Goal: Task Accomplishment & Management: Manage account settings

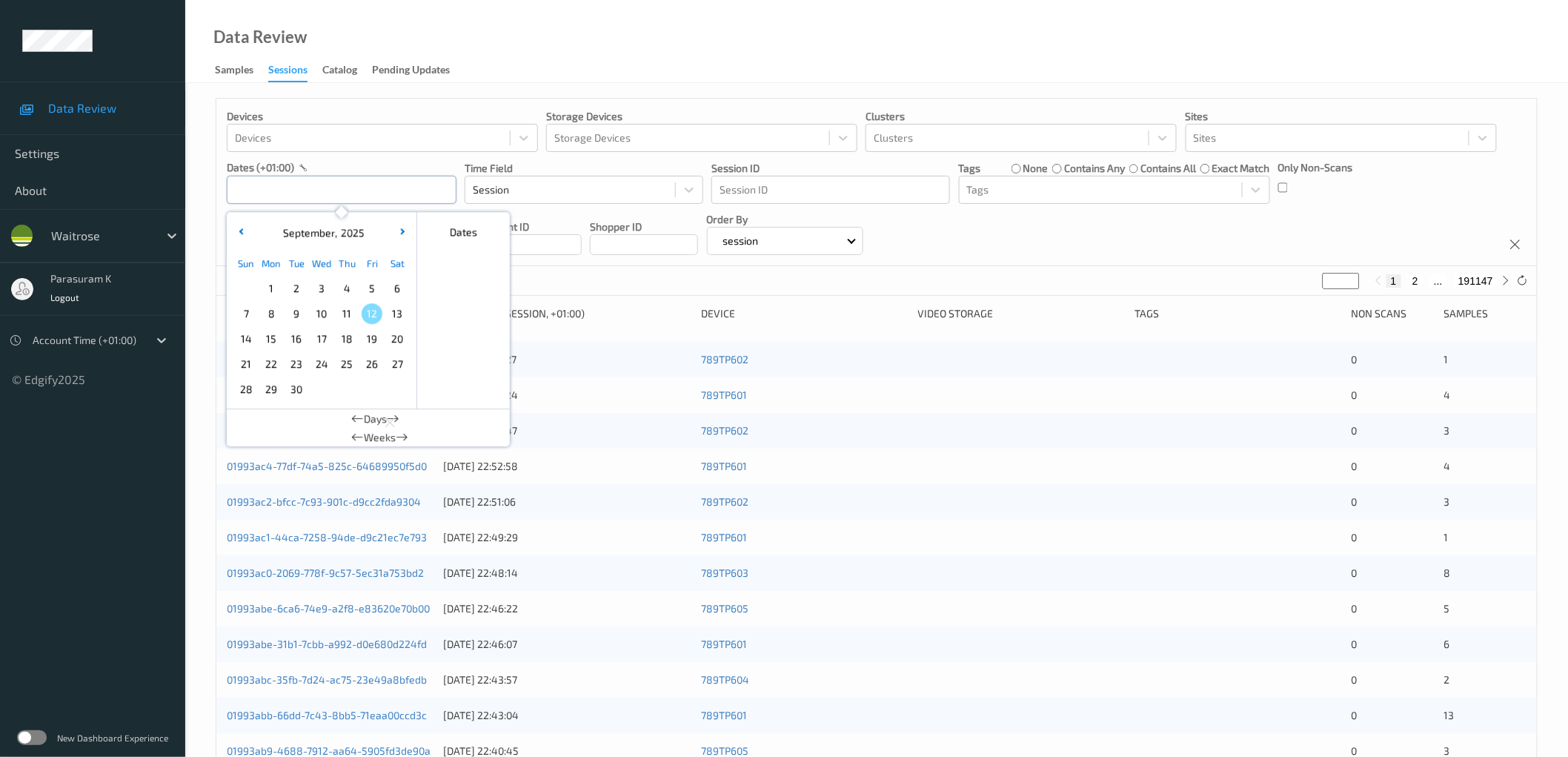
click at [404, 186] on input "text" at bounding box center [342, 190] width 230 height 28
click at [323, 313] on span "10" at bounding box center [321, 313] width 20 height 20
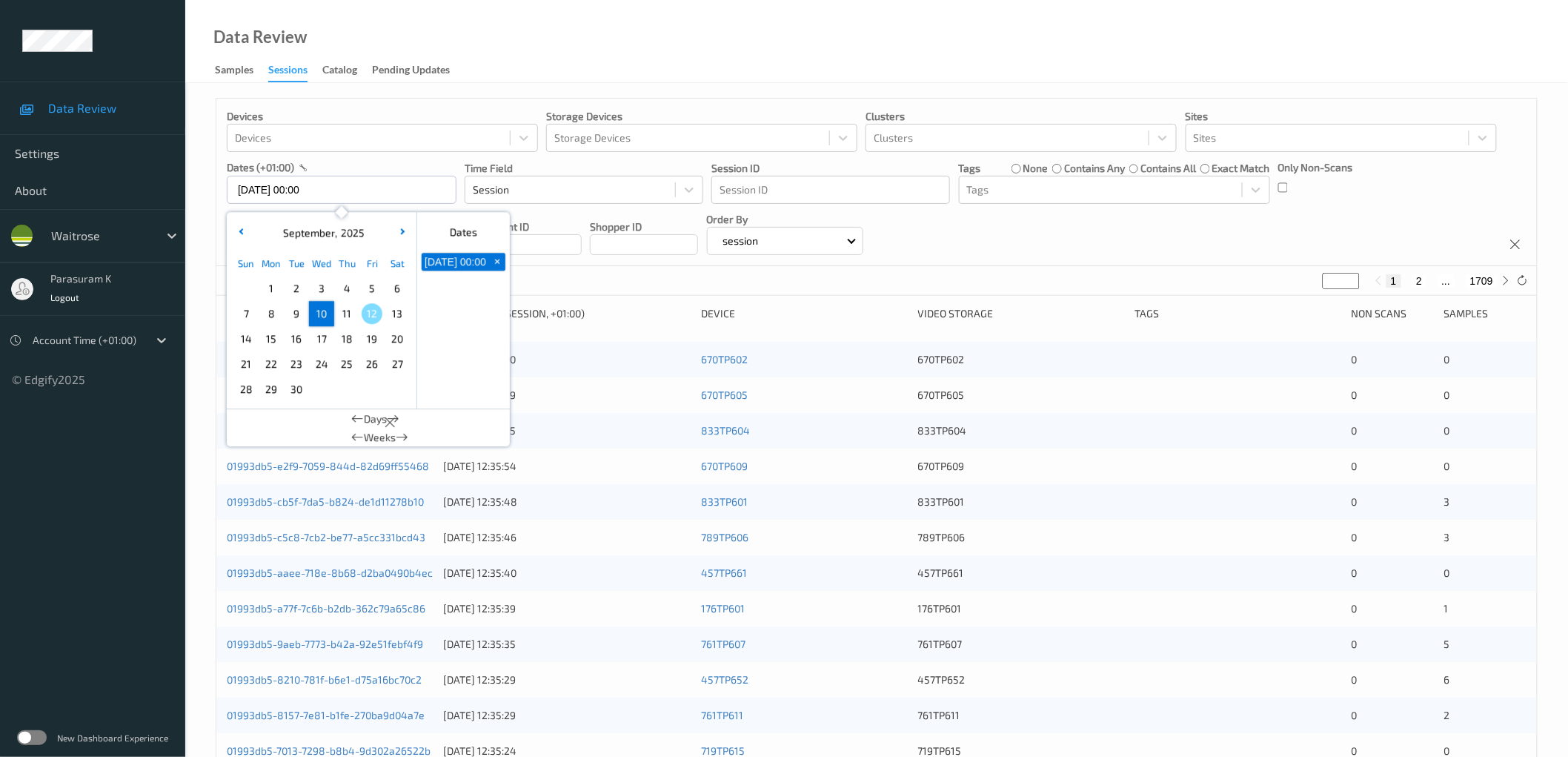
click at [320, 314] on span "10" at bounding box center [321, 313] width 20 height 20
type input "[DATE] 00:00 -> [DATE] 23:59"
click at [1222, 212] on div "Devices Devices Storage Devices Storage Devices Clusters Clusters Sites Sites d…" at bounding box center [876, 182] width 1320 height 168
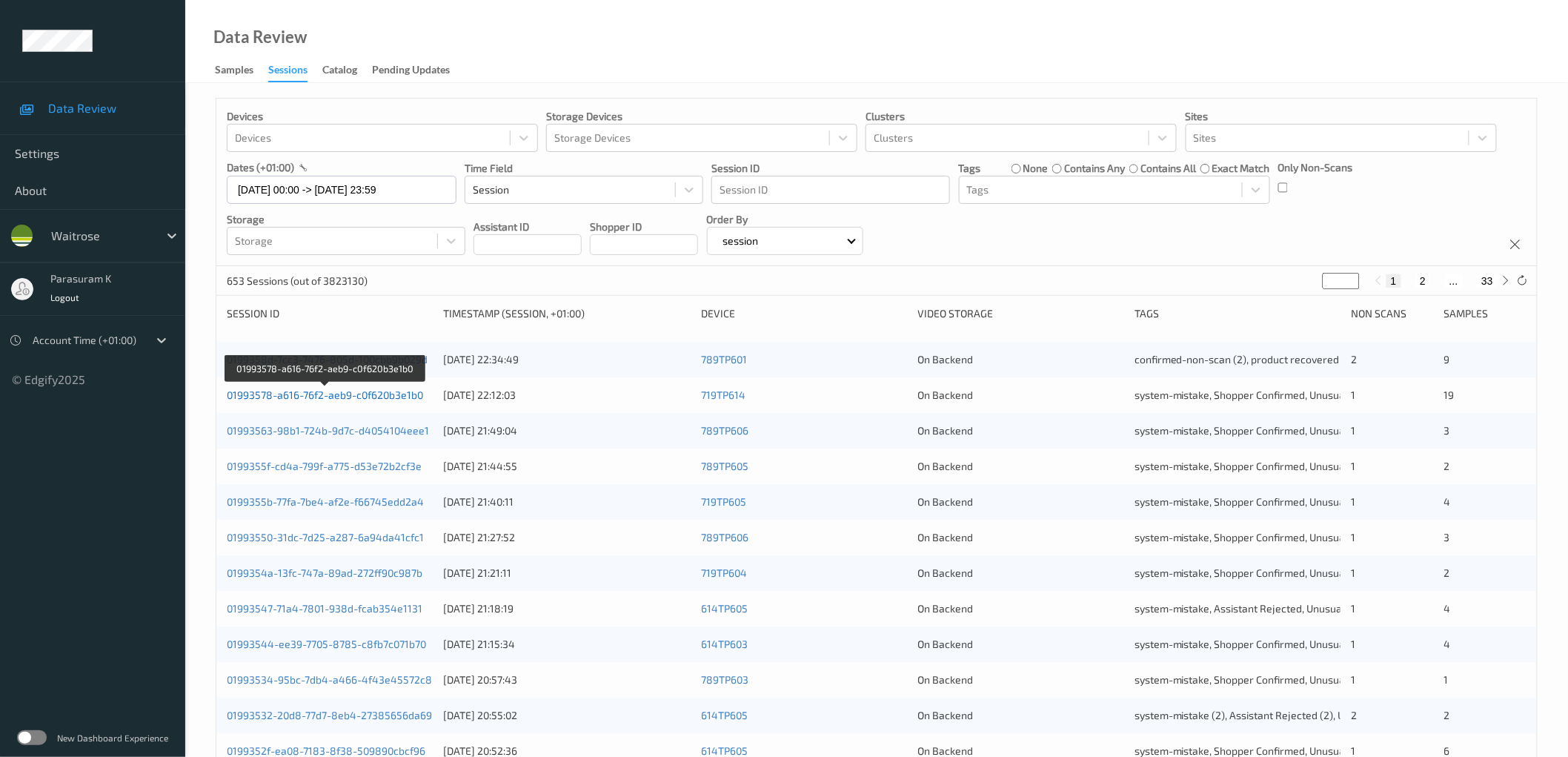
click at [382, 400] on link "01993578-a616-76f2-aeb9-c0f620b3e1b0" at bounding box center [325, 395] width 196 height 13
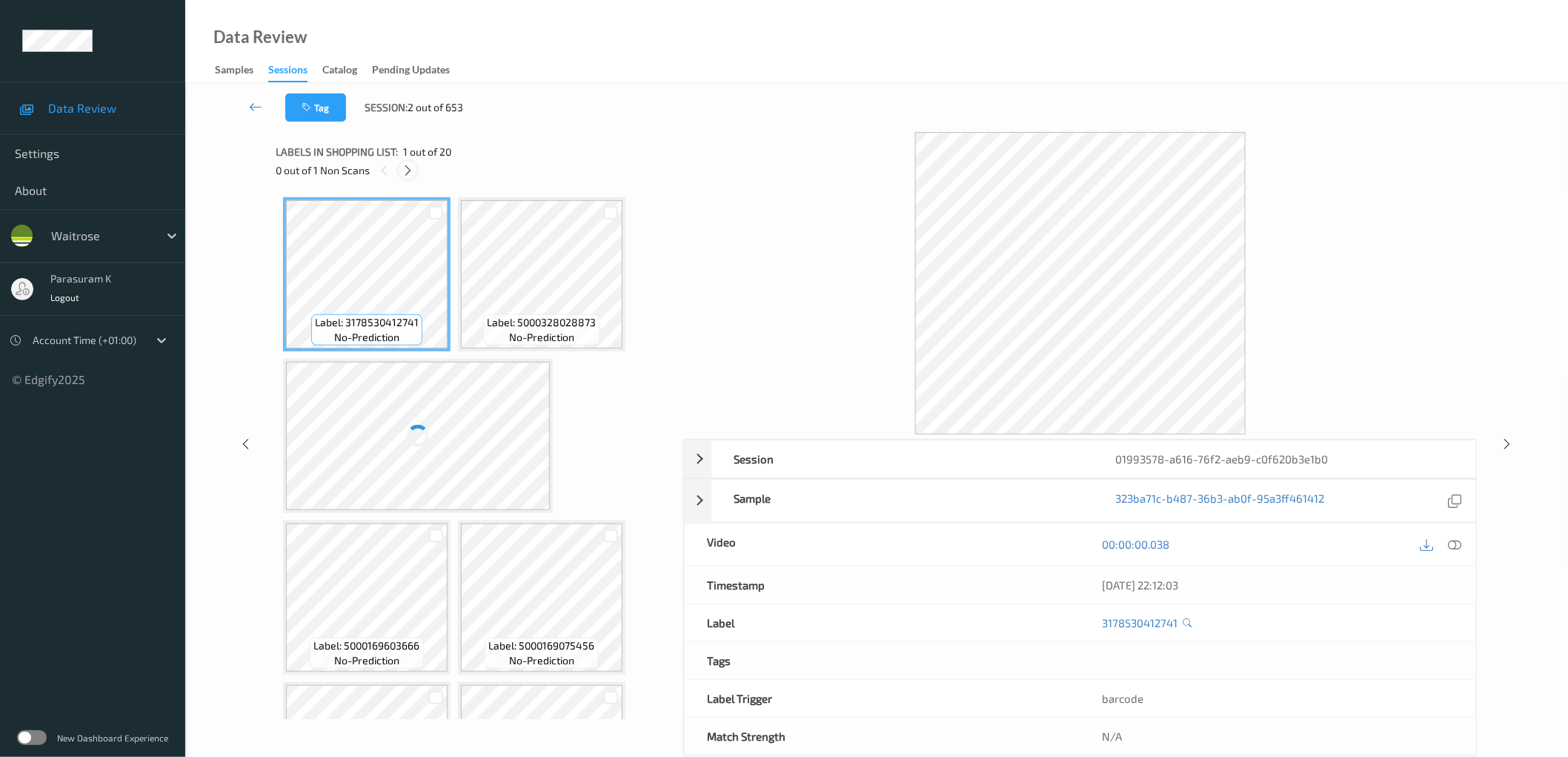
click at [413, 169] on icon at bounding box center [408, 170] width 13 height 13
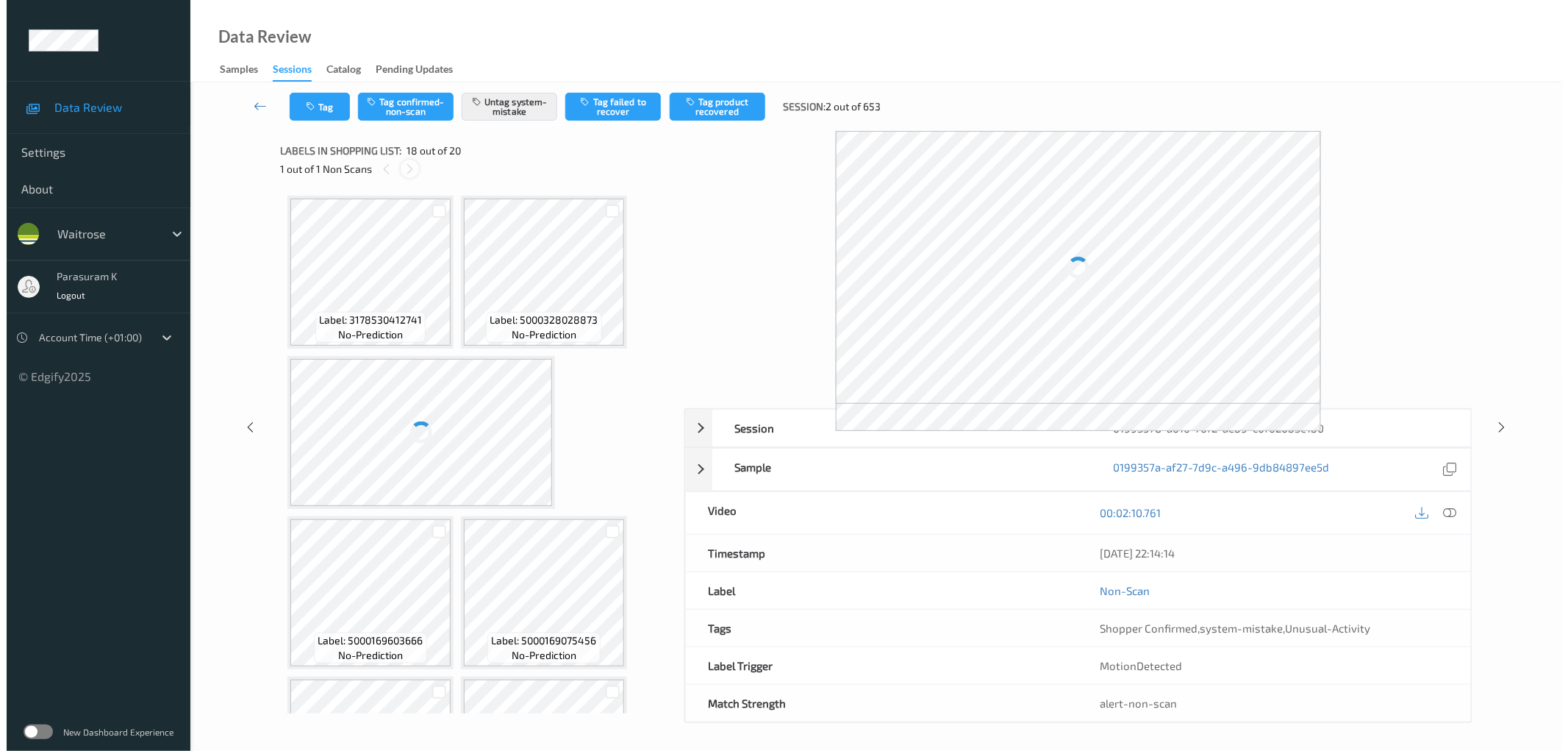
scroll to position [1759, 0]
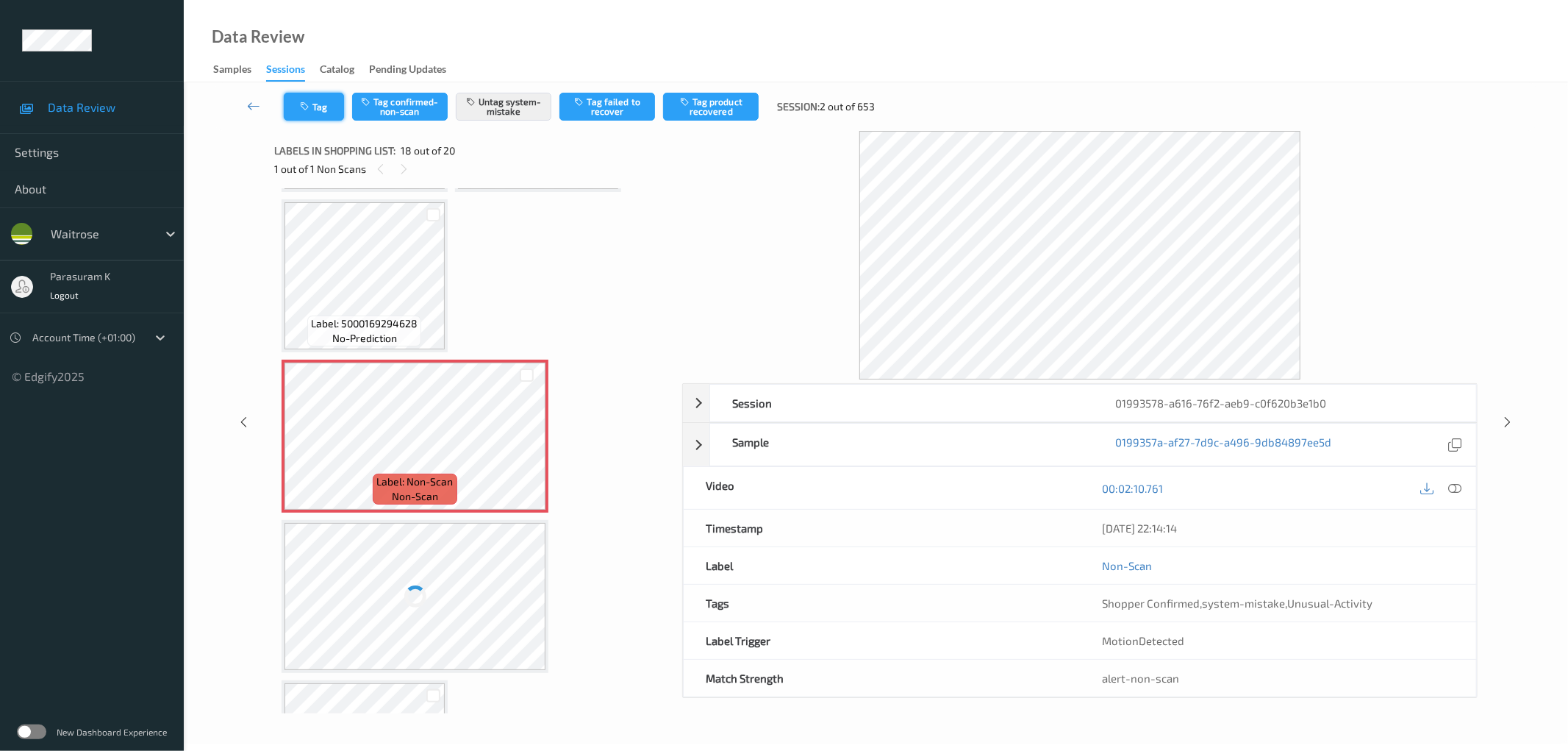
click at [310, 103] on icon "button" at bounding box center [307, 106] width 13 height 10
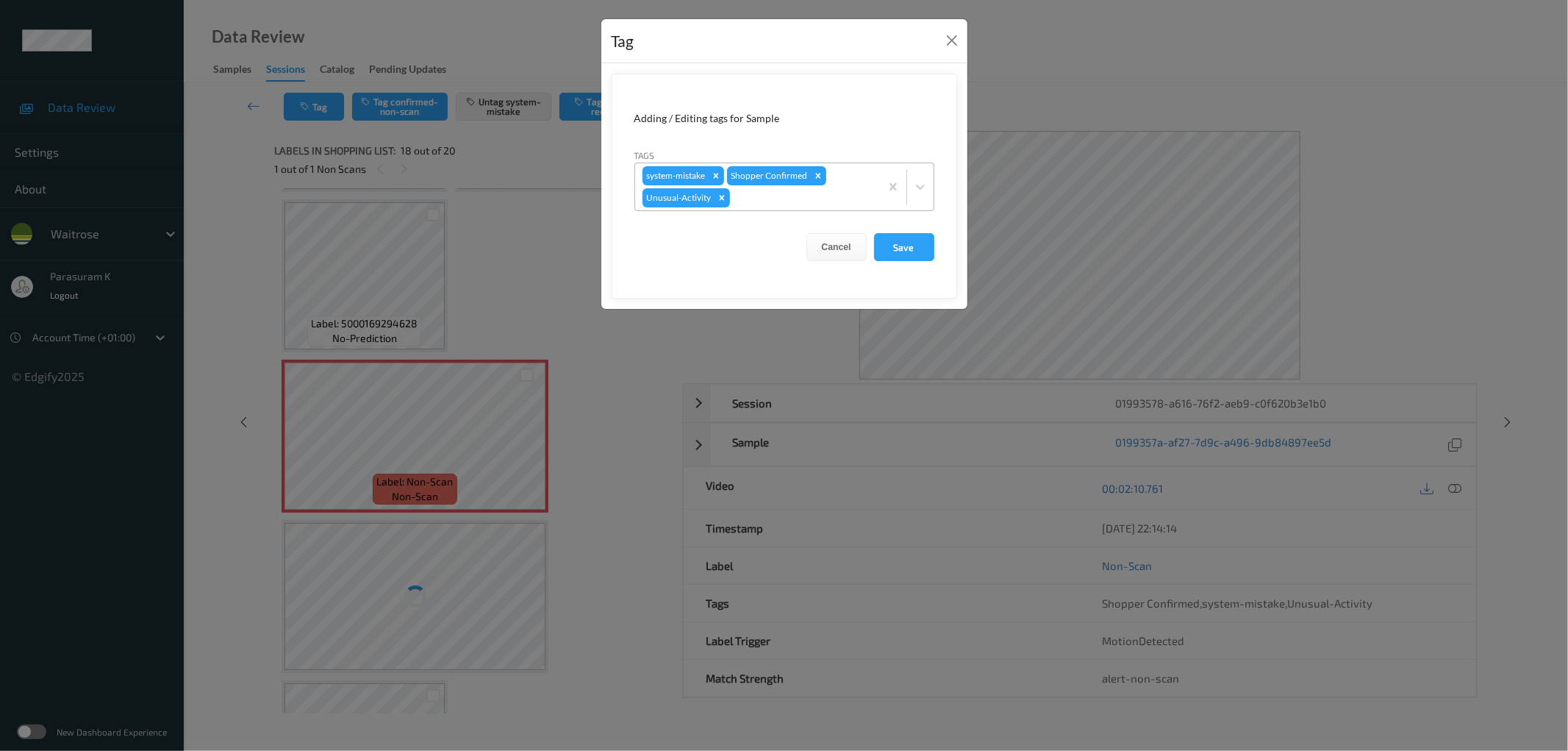
click at [758, 201] on div at bounding box center [802, 198] width 139 height 18
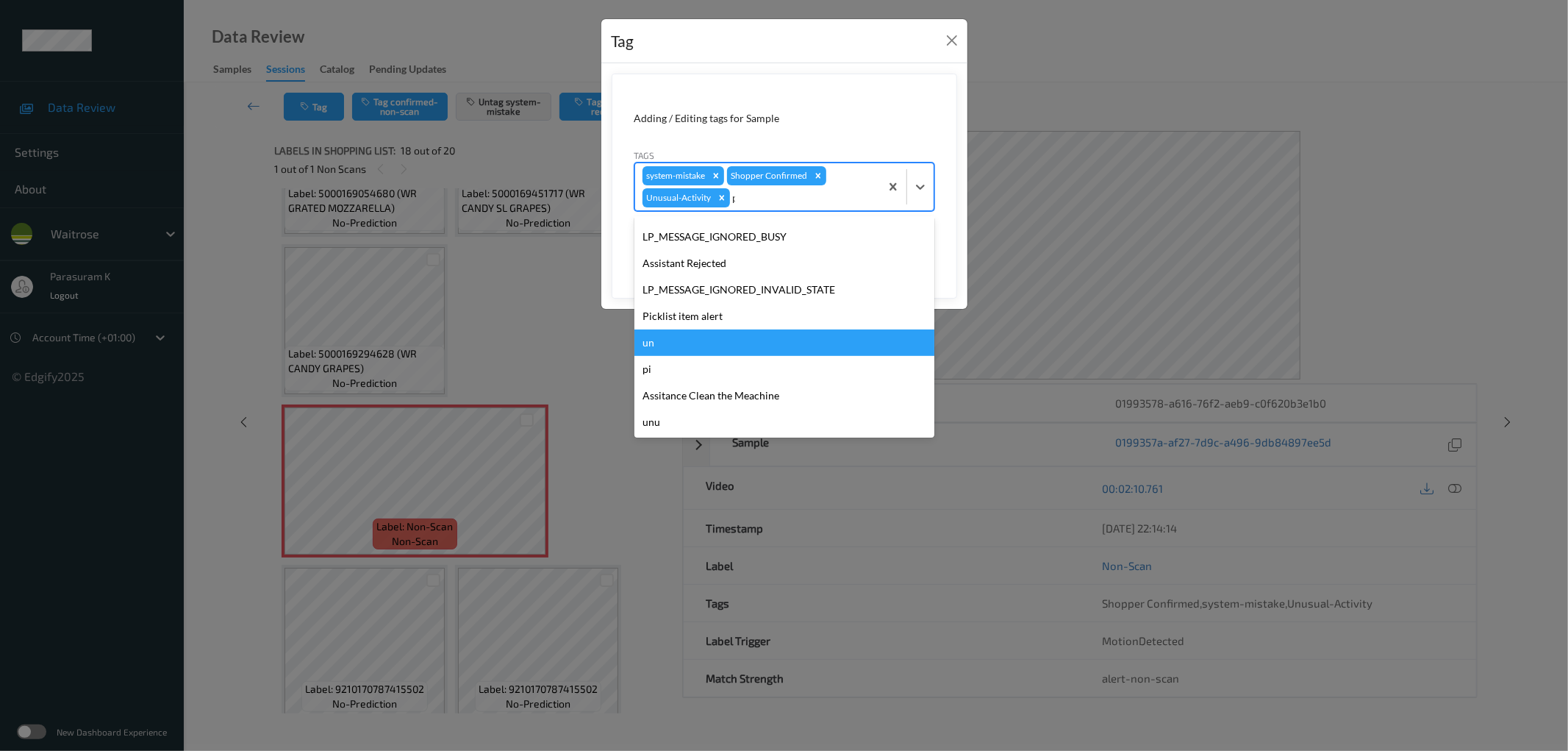
scroll to position [0, 0]
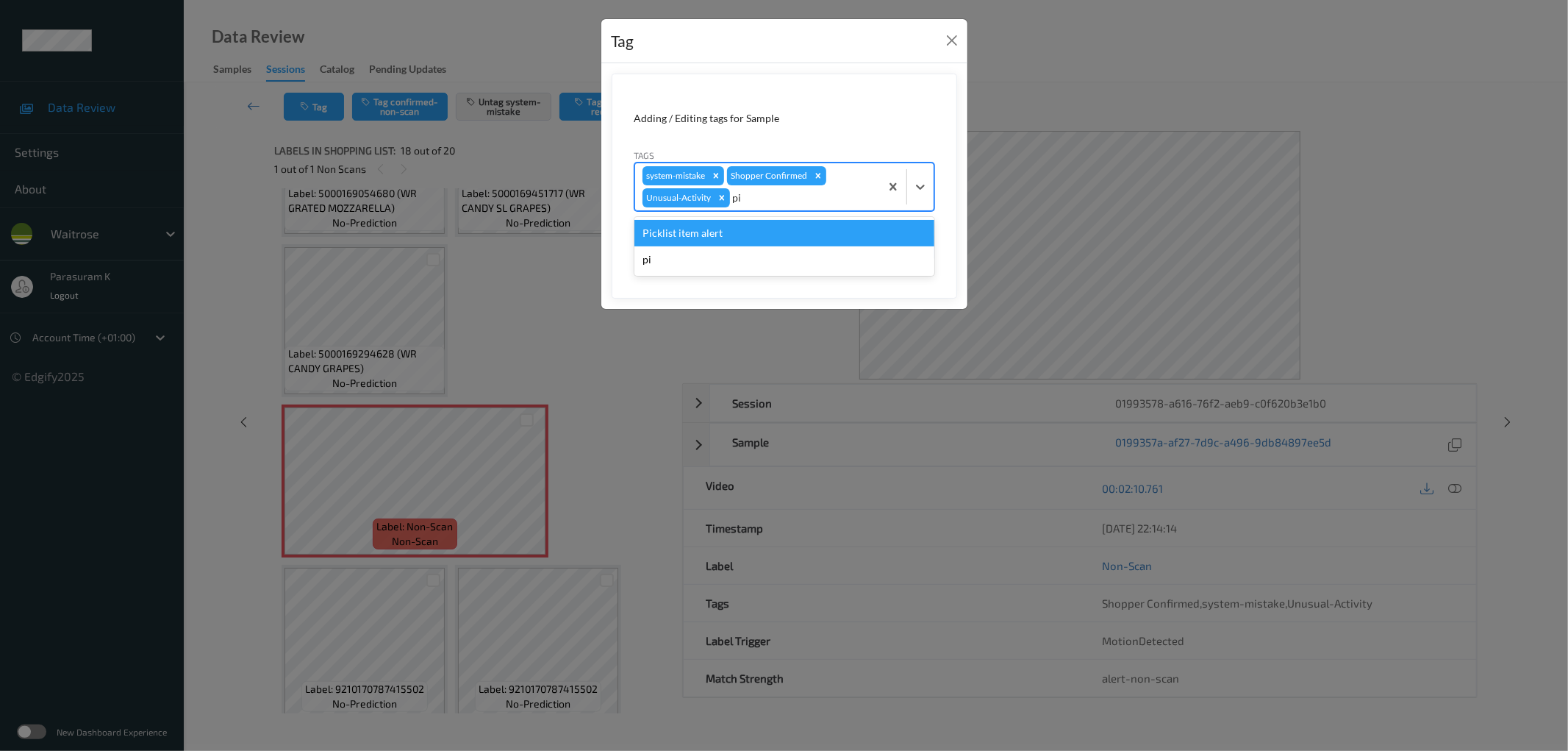
type input "p"
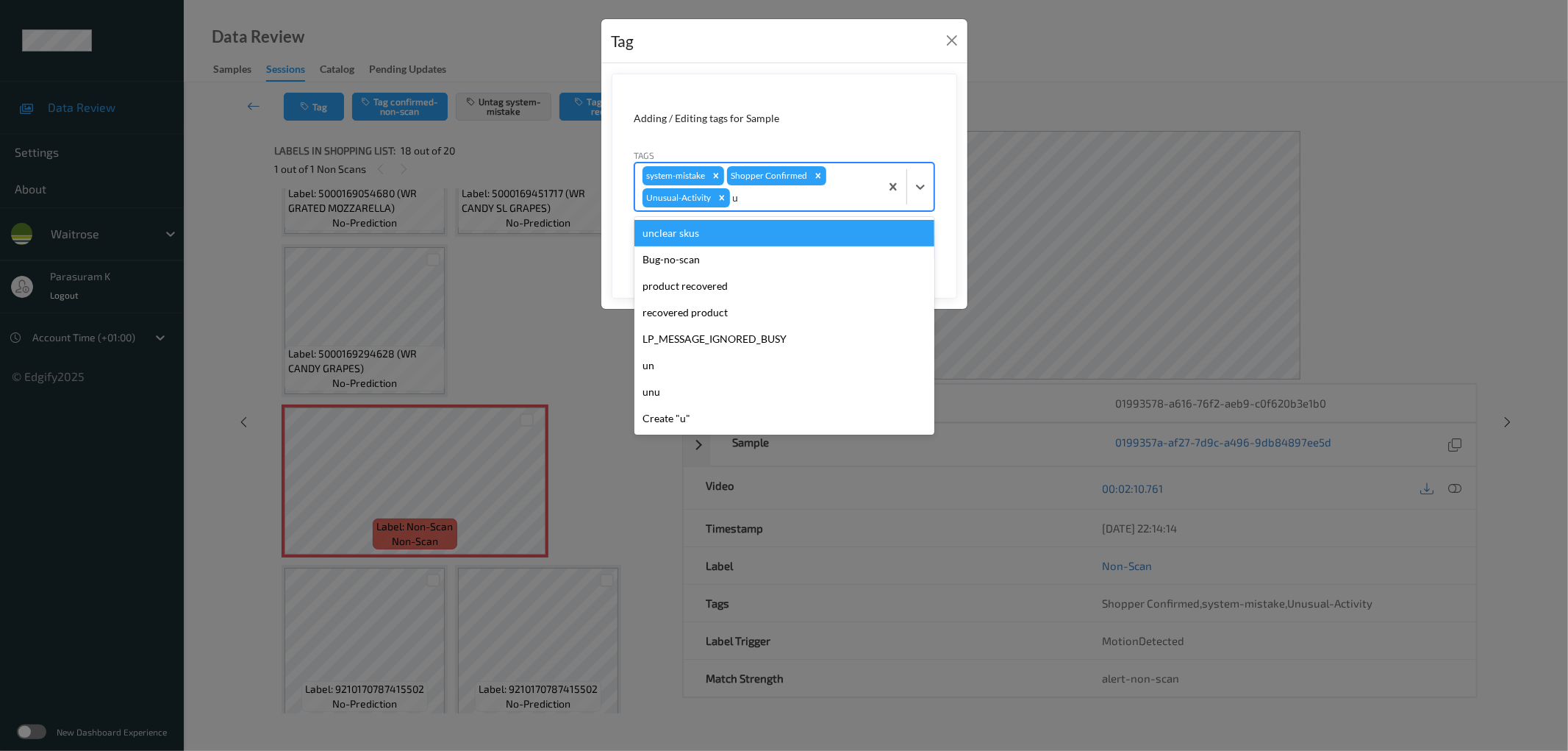
type input "un"
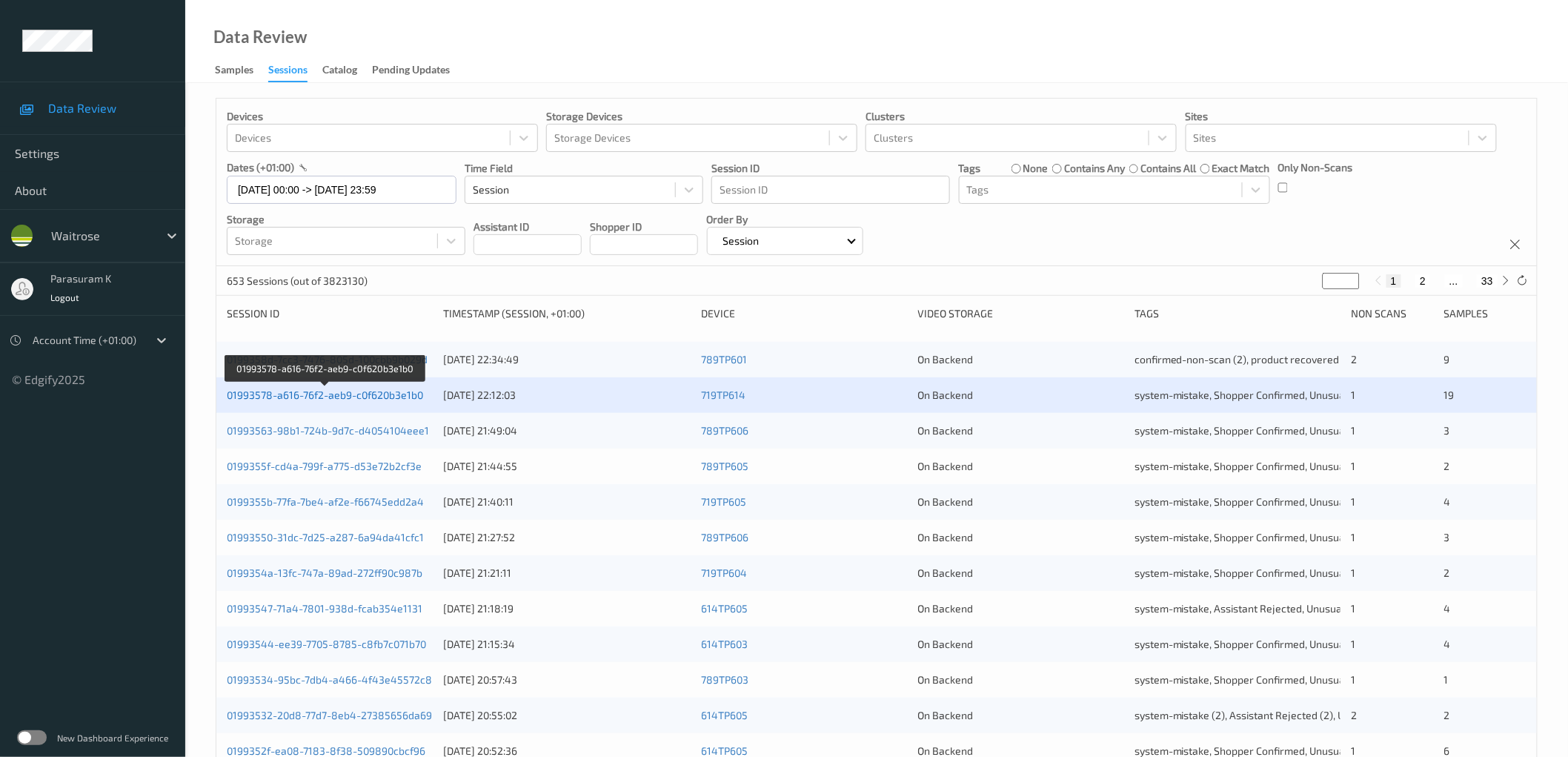
click at [369, 395] on link "01993578-a616-76f2-aeb9-c0f620b3e1b0" at bounding box center [325, 395] width 196 height 13
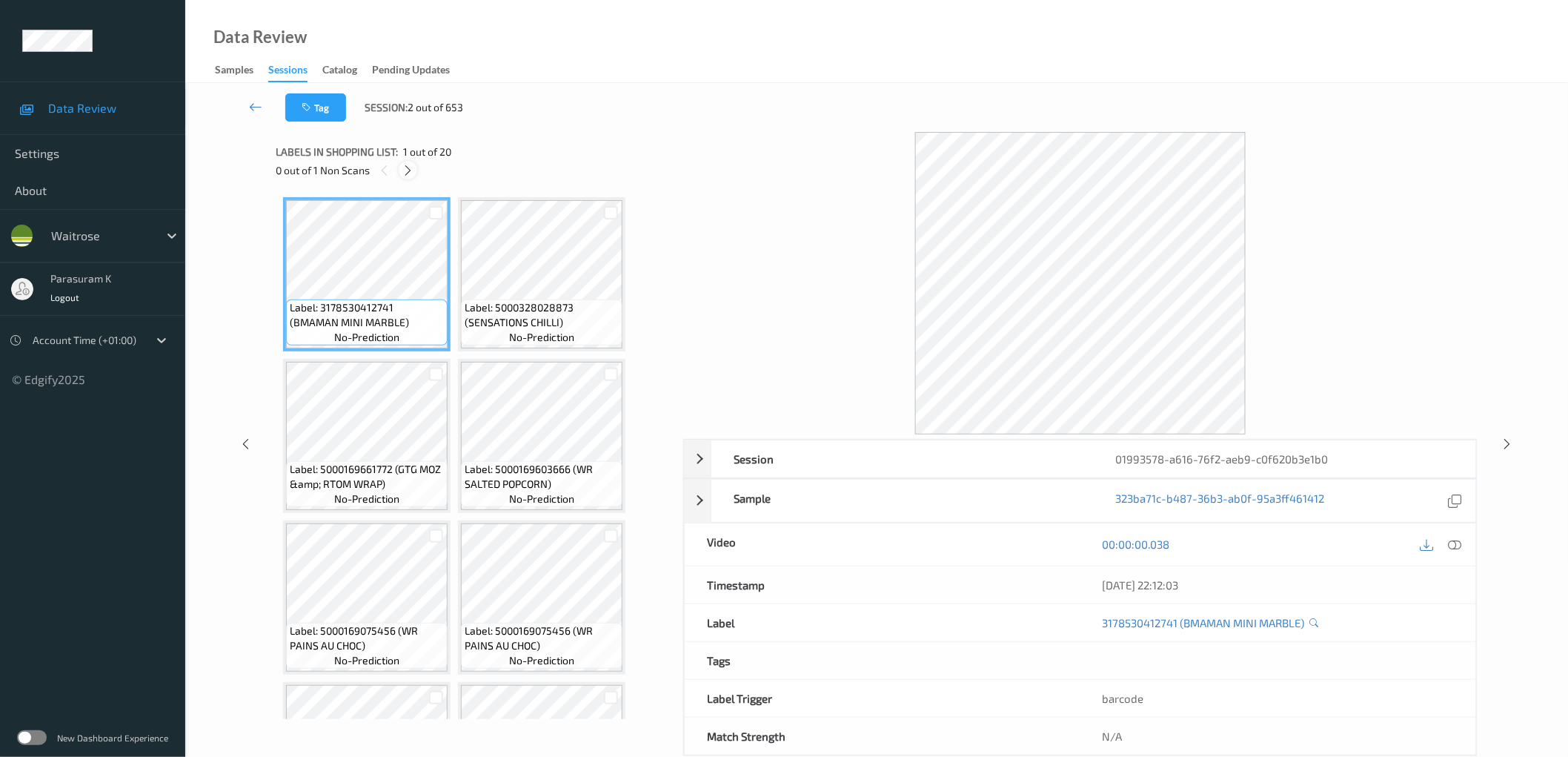
click at [409, 170] on icon at bounding box center [408, 170] width 13 height 13
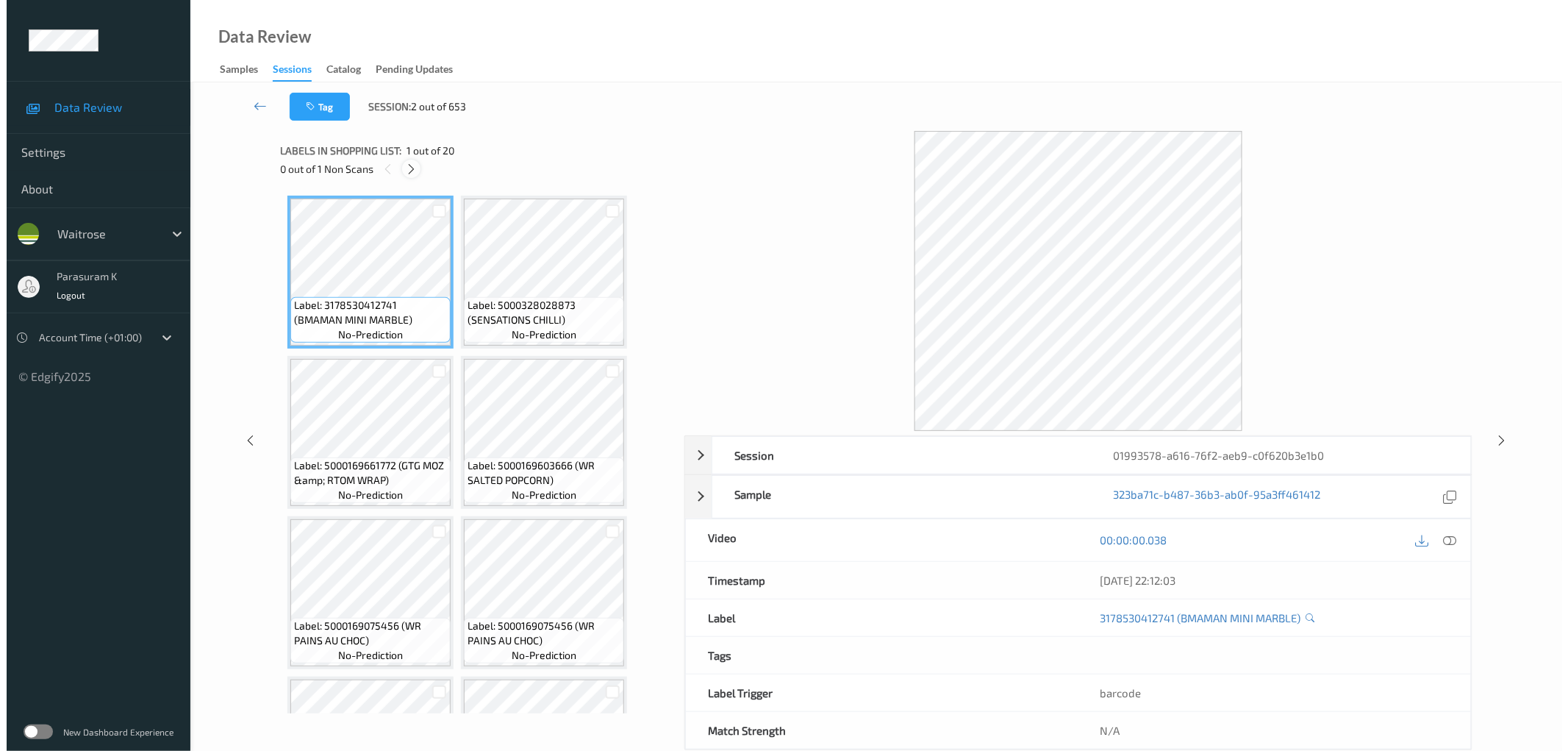
scroll to position [1233, 0]
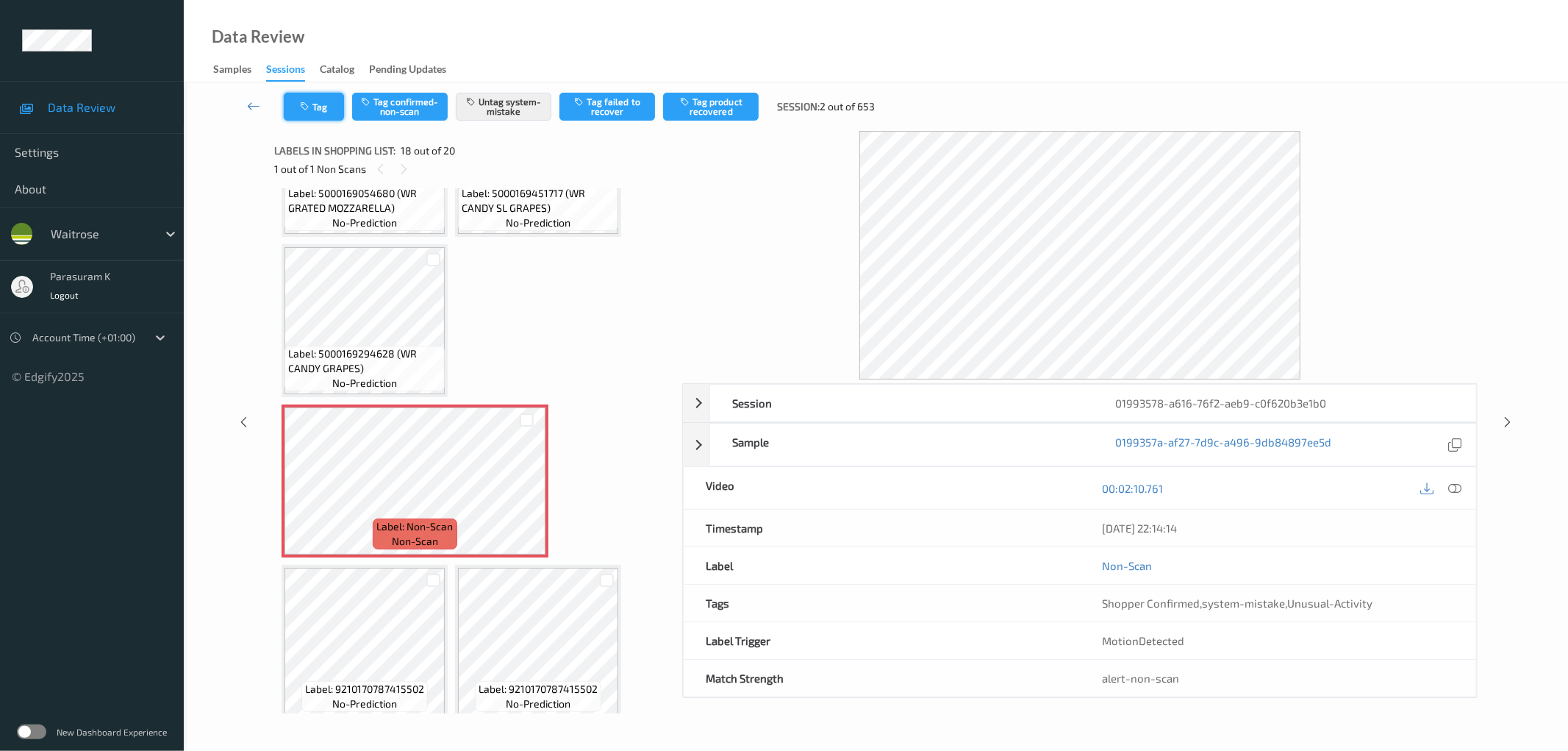
click at [315, 105] on button "Tag" at bounding box center [313, 106] width 60 height 28
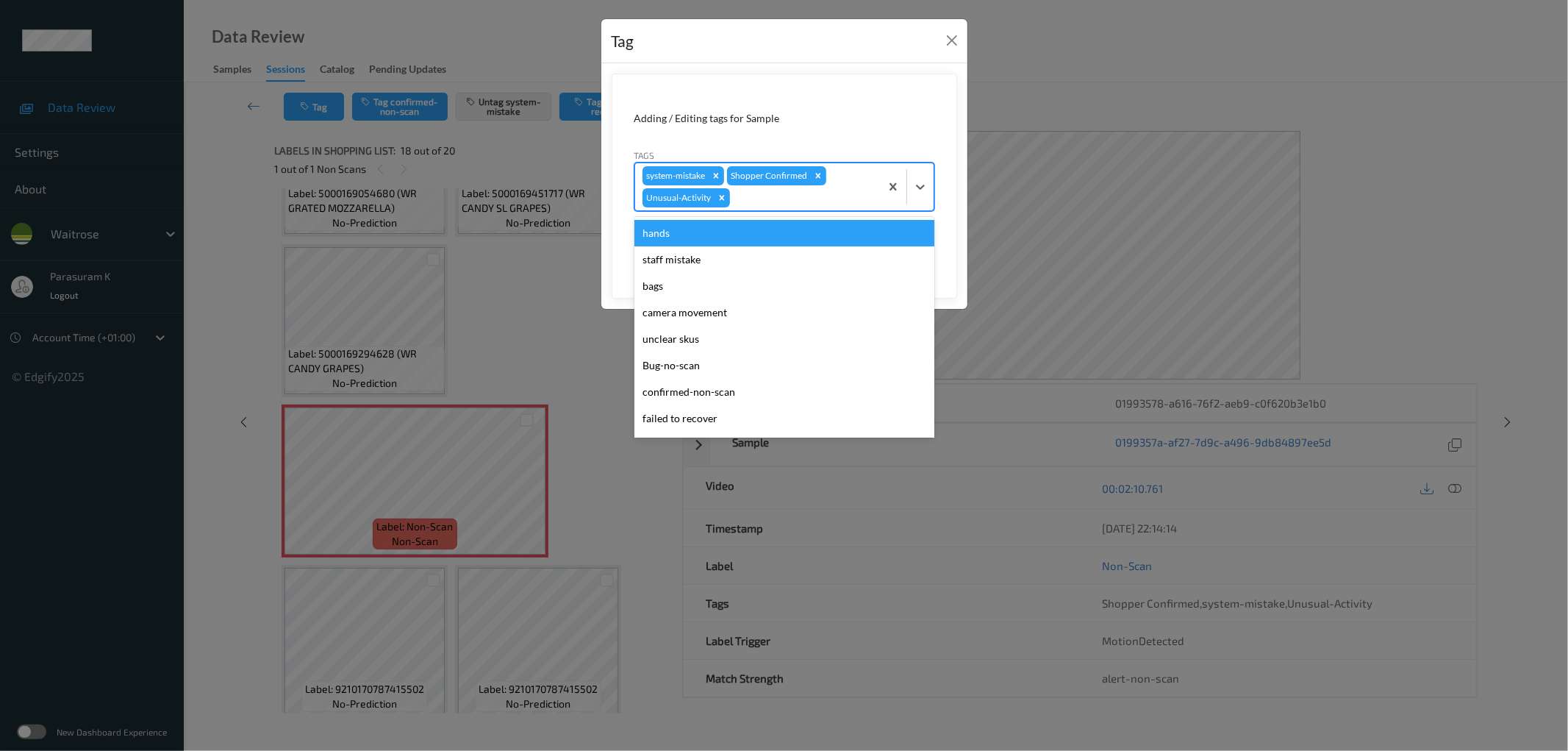
click at [768, 207] on div "system-mistake Shopper Confirmed Unusual-Activity" at bounding box center [757, 187] width 245 height 47
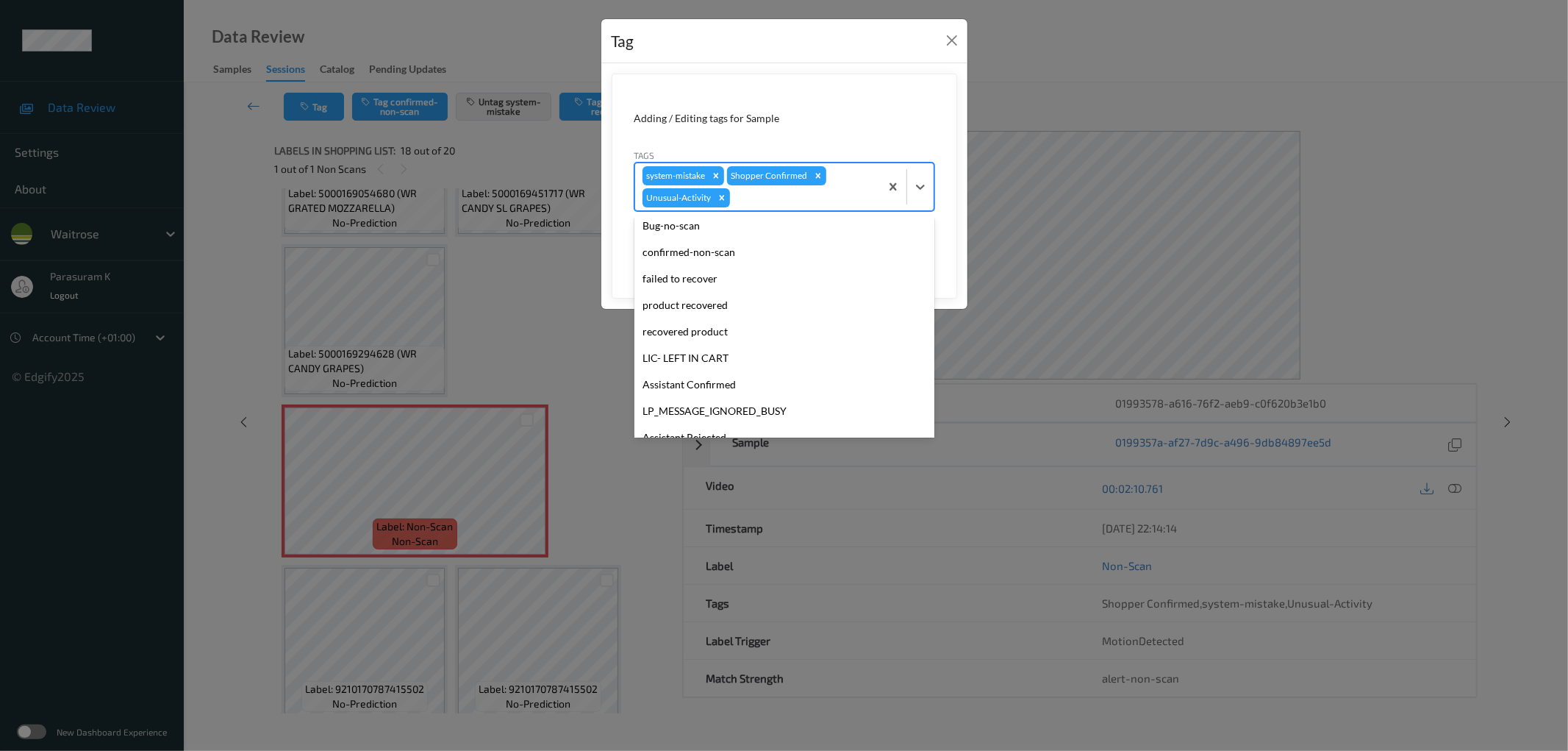
scroll to position [0, 0]
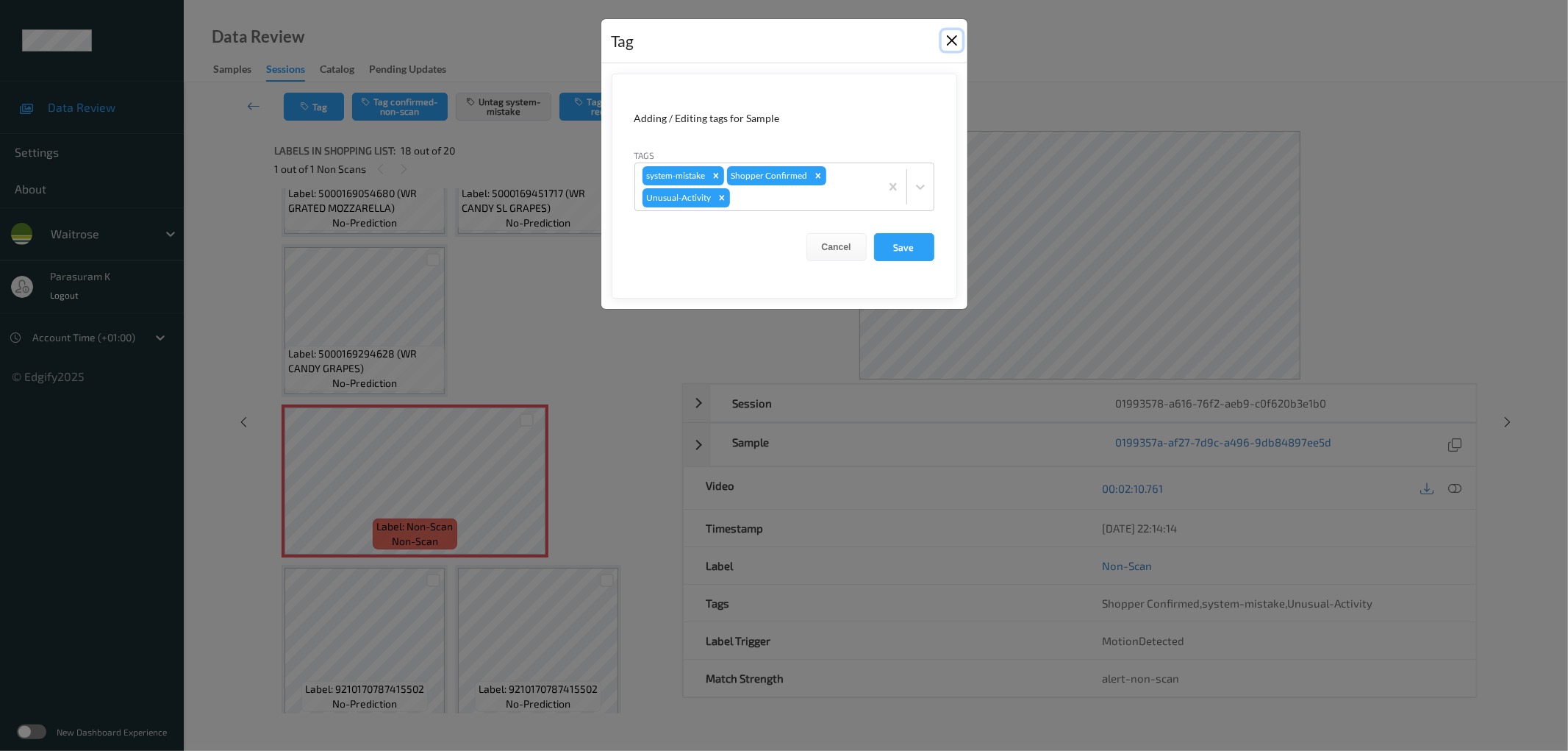
click at [949, 42] on button "Close" at bounding box center [951, 41] width 20 height 20
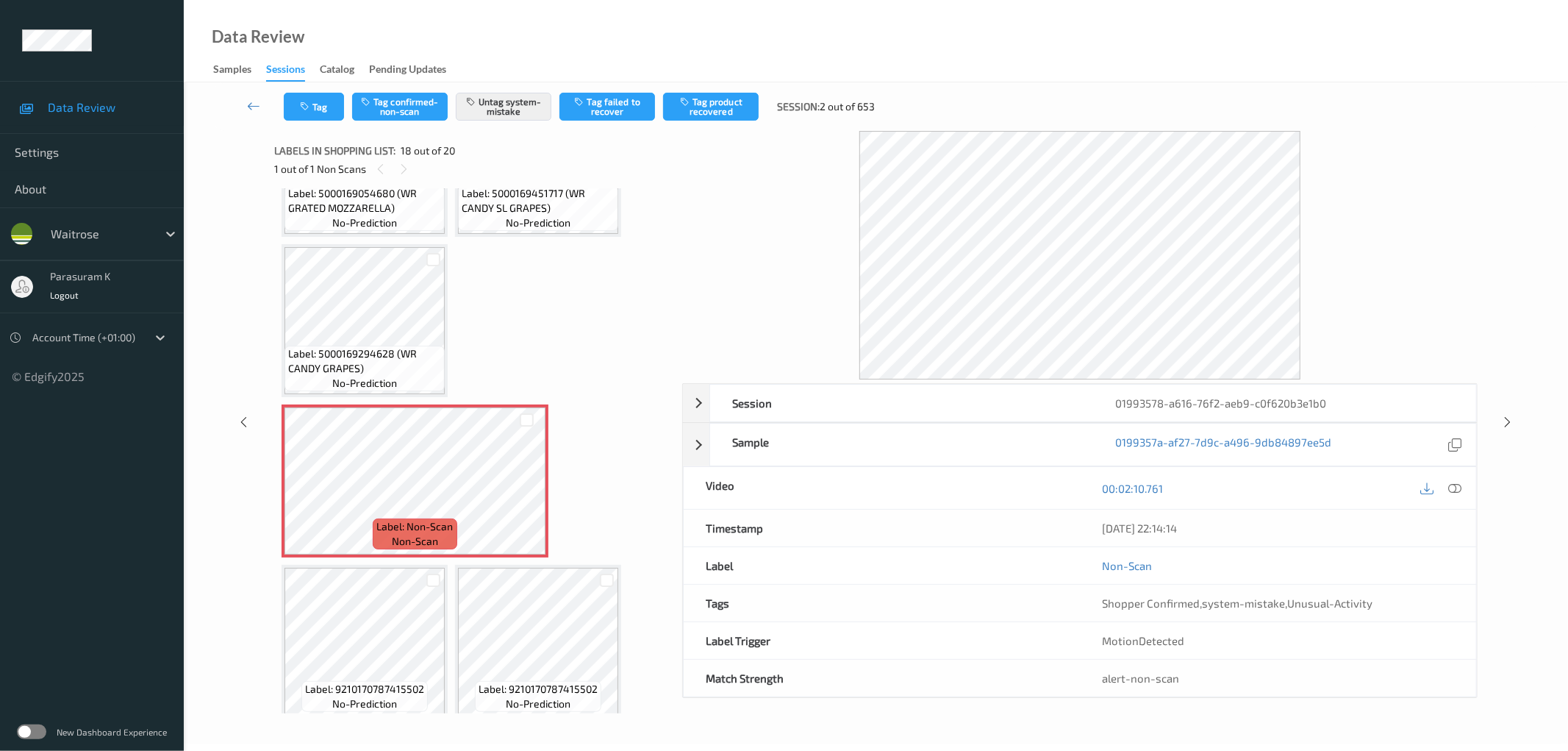
click at [1003, 55] on div "Data Review Samples Sessions Catalog Pending Updates" at bounding box center [875, 41] width 1384 height 82
click at [295, 107] on button "Tag" at bounding box center [313, 106] width 60 height 28
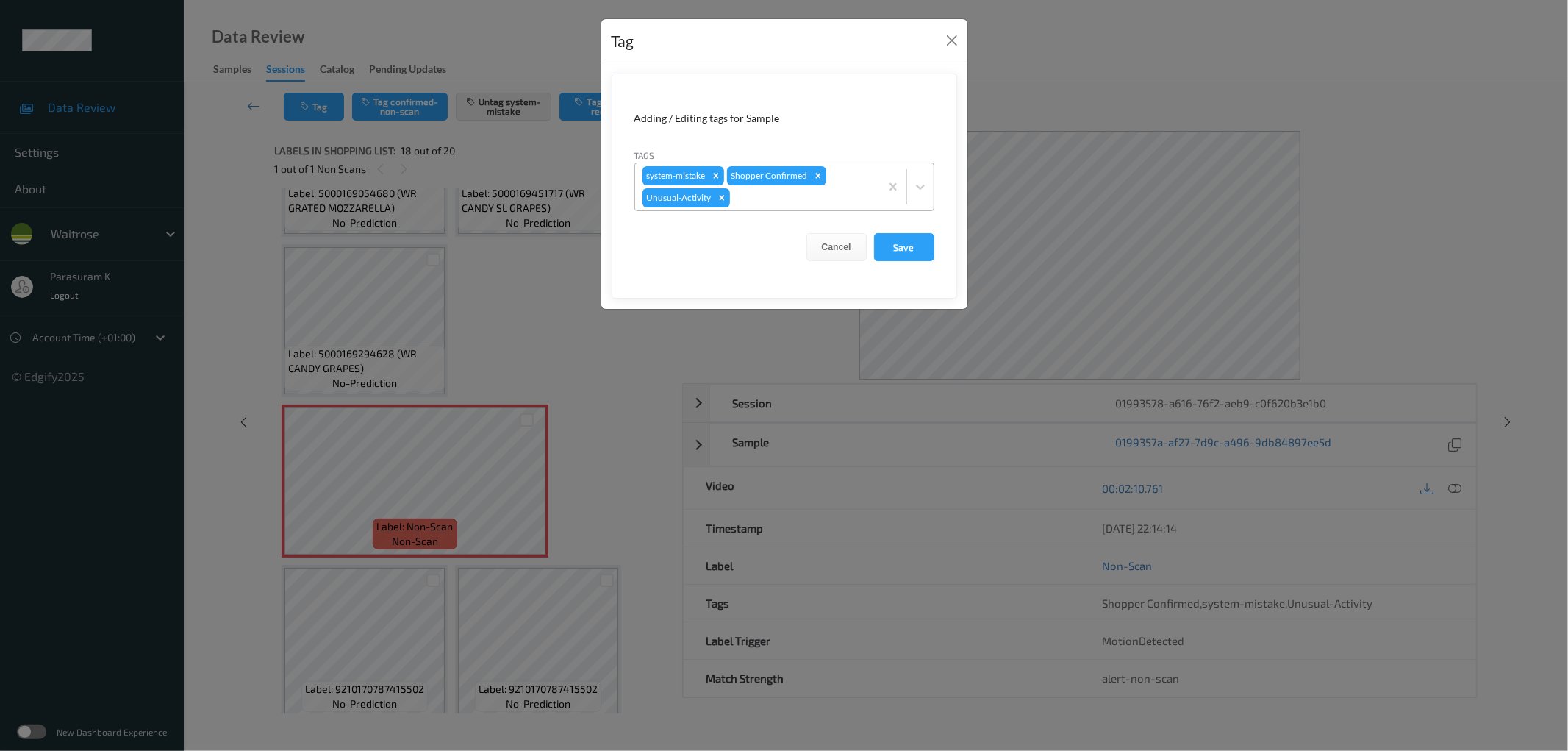
click at [794, 200] on div at bounding box center [802, 198] width 139 height 18
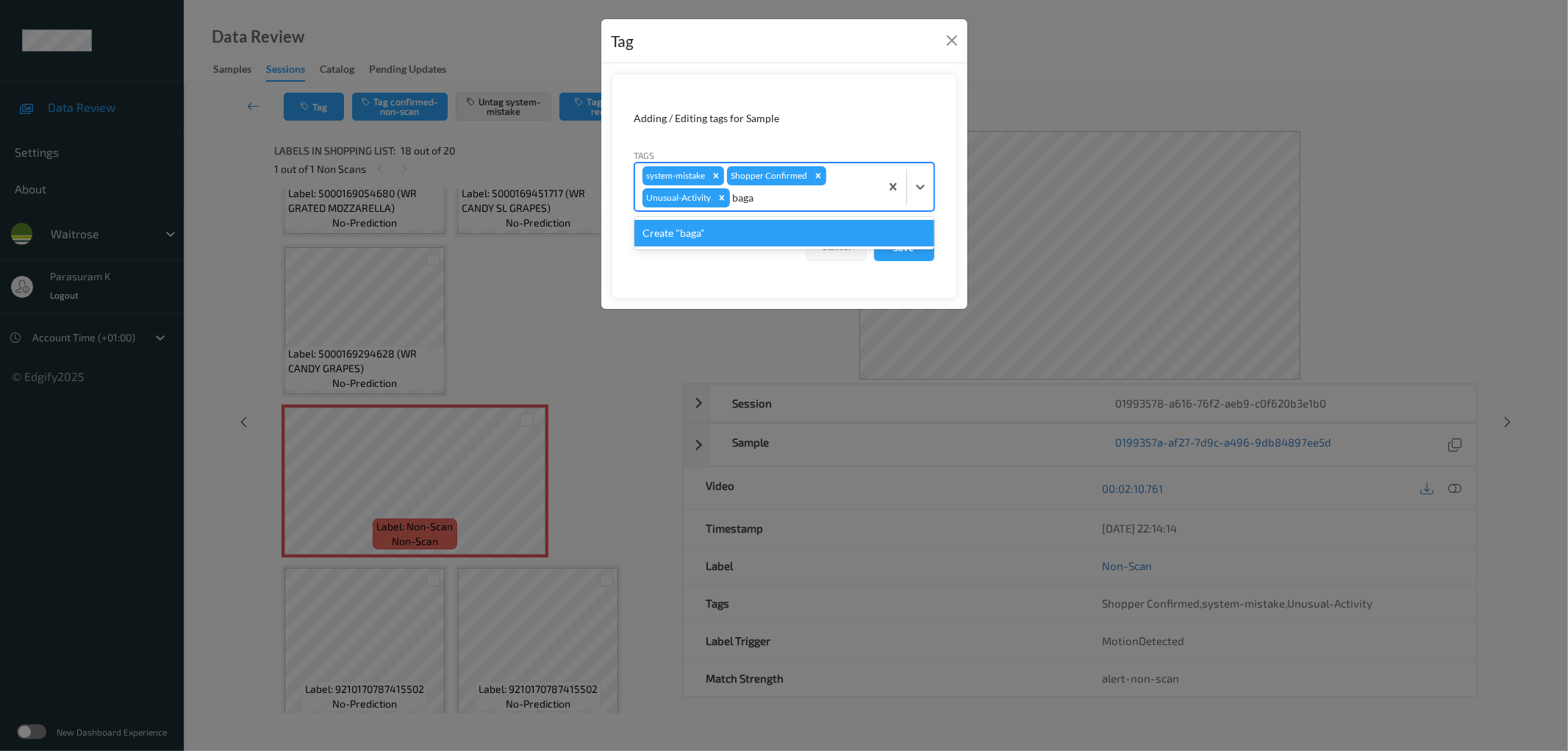
type input "bag"
click at [766, 195] on div at bounding box center [802, 198] width 139 height 18
type input "u"
click at [768, 197] on div at bounding box center [802, 198] width 139 height 18
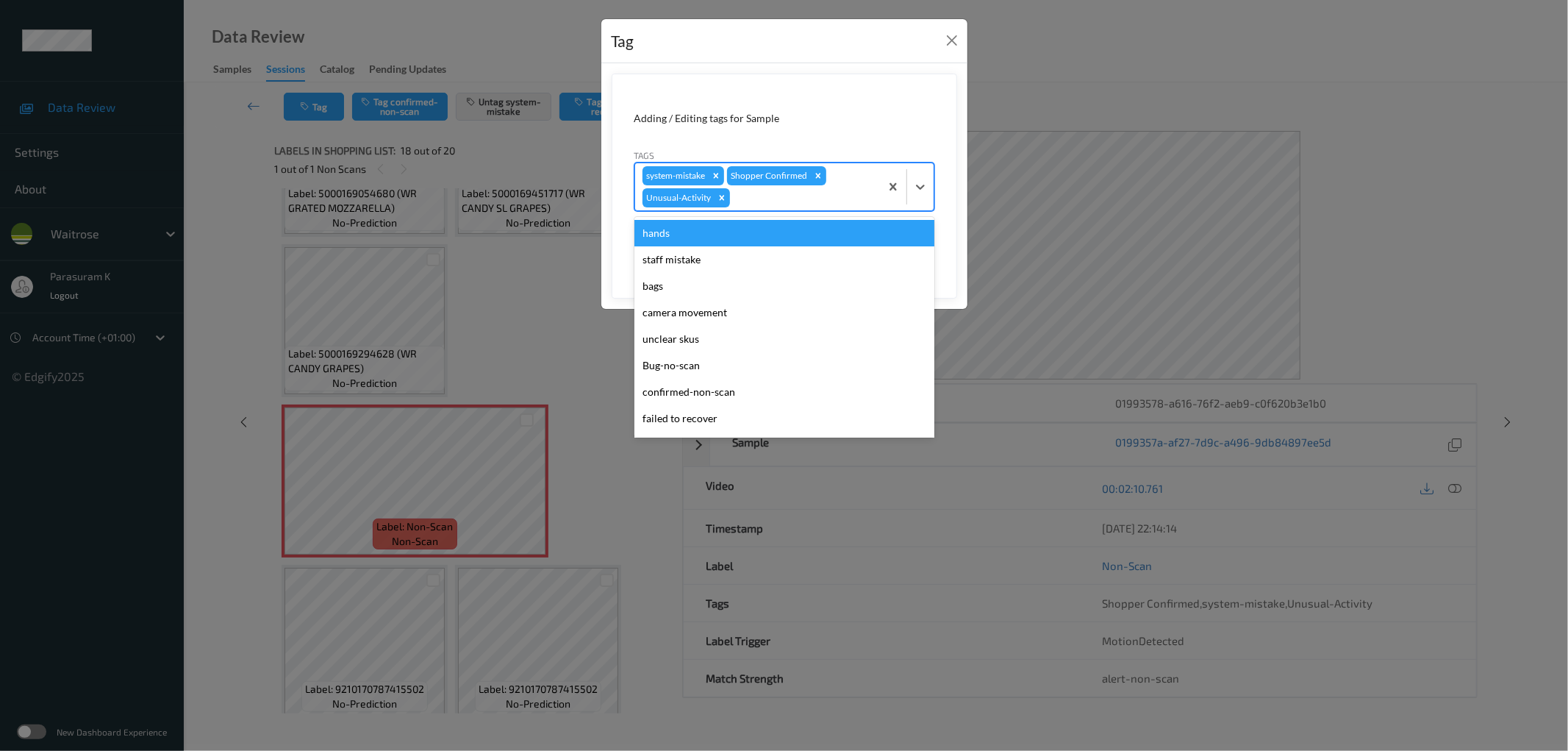
click at [768, 197] on div at bounding box center [802, 198] width 139 height 18
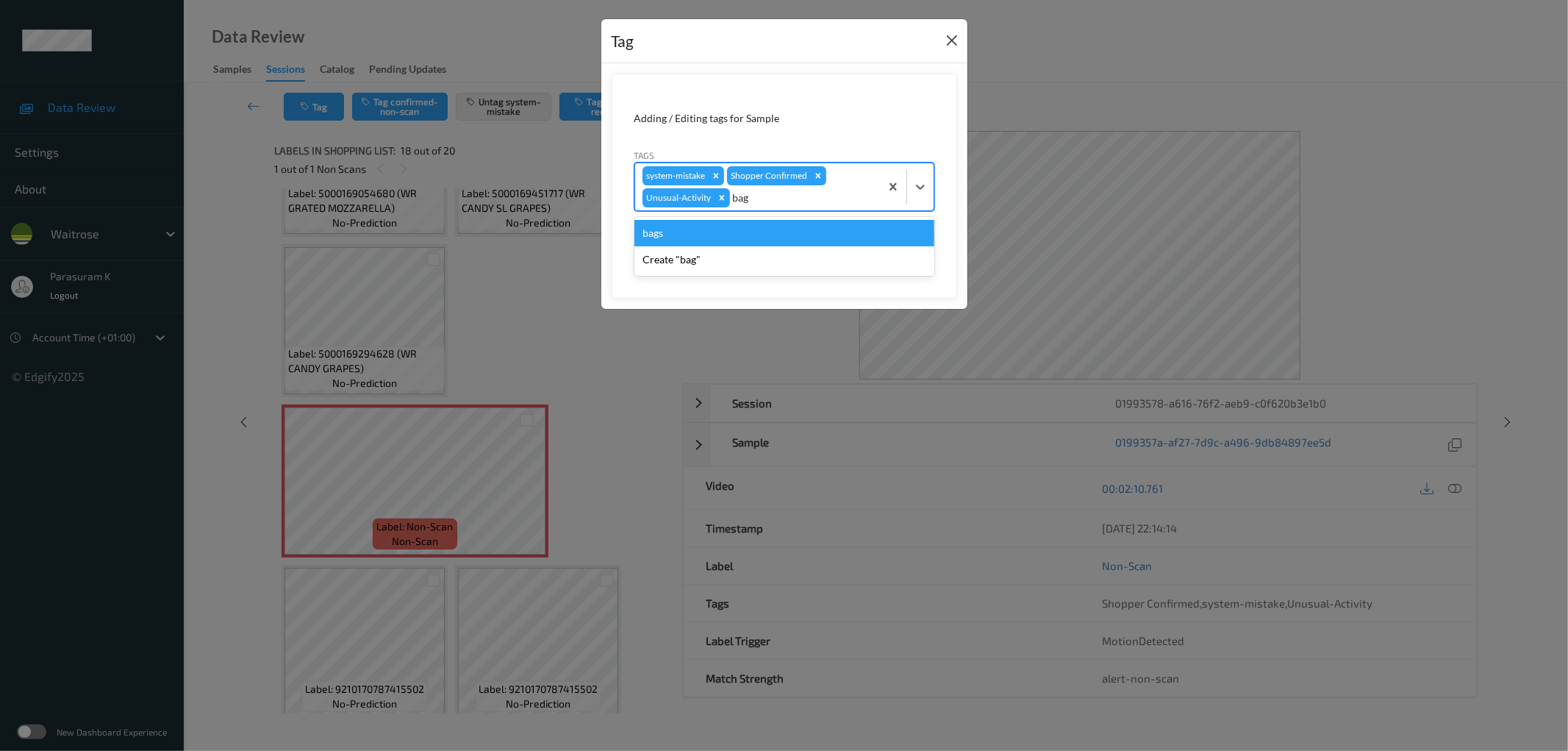
type input "bag"
click at [953, 41] on button "Close" at bounding box center [951, 41] width 20 height 20
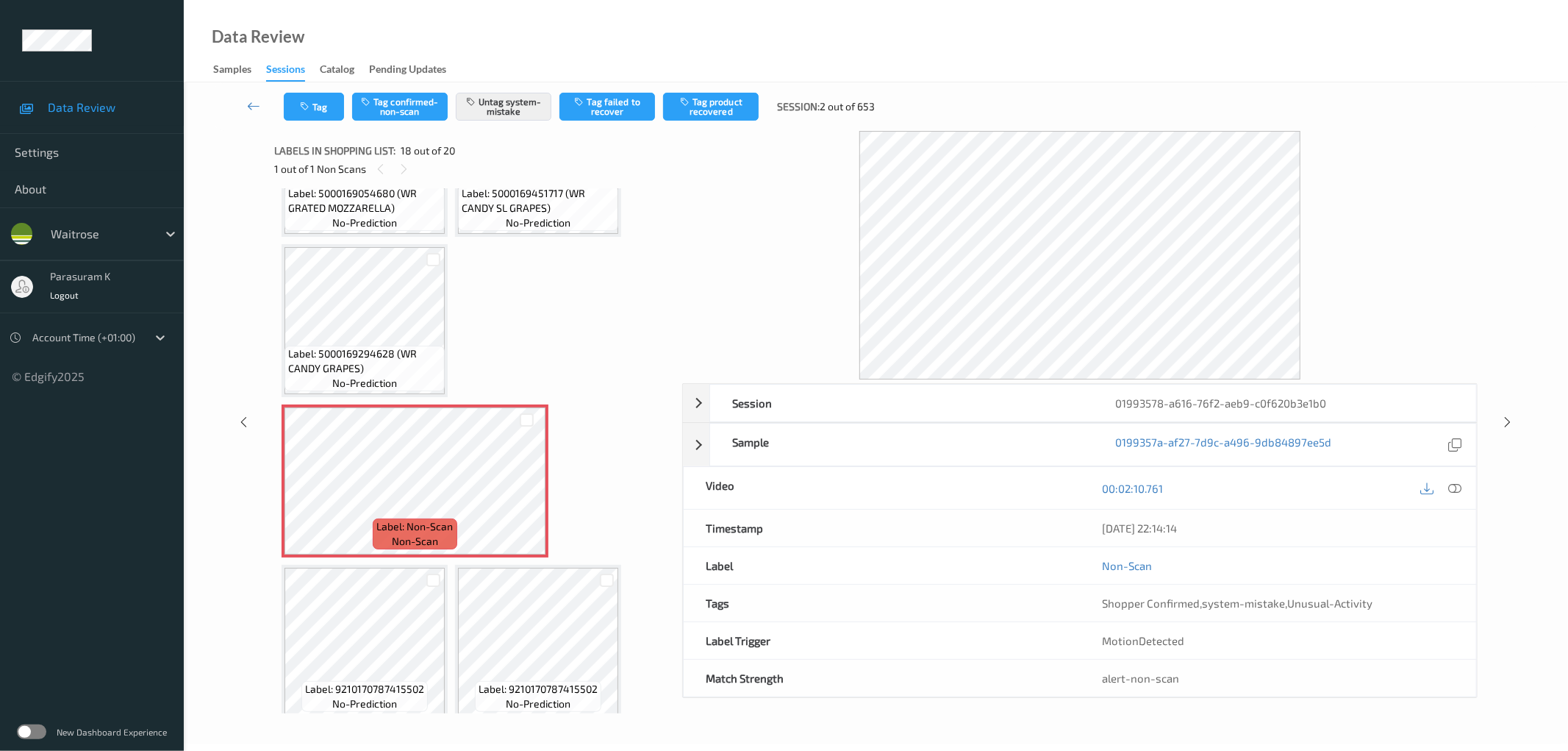
click at [935, 52] on div "Data Review Samples Sessions Catalog Pending Updates" at bounding box center [875, 41] width 1384 height 82
